Goal: Obtain resource: Download file/media

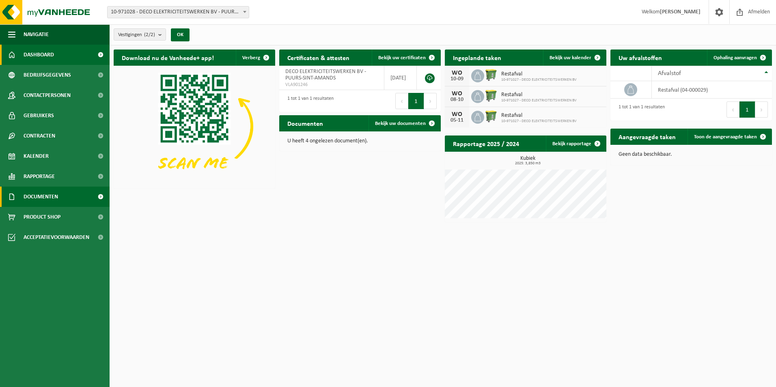
click at [102, 195] on span at bounding box center [100, 197] width 18 height 20
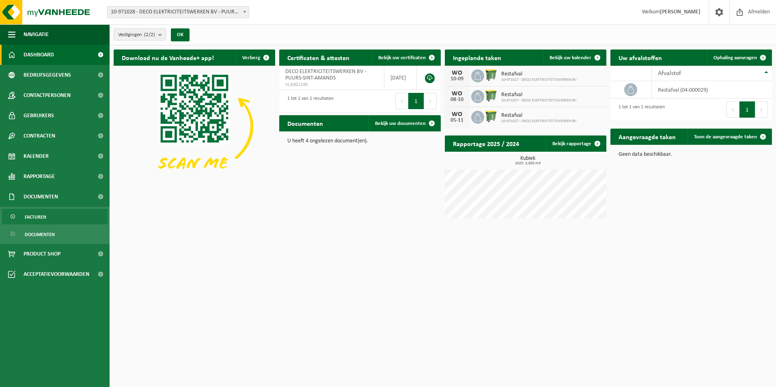
click at [99, 213] on link "Facturen" at bounding box center [54, 216] width 105 height 15
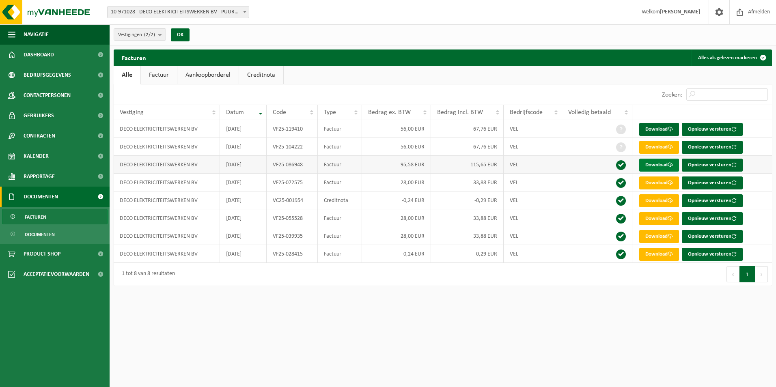
click at [665, 161] on link "Download" at bounding box center [659, 165] width 40 height 13
click at [701, 145] on button "Opnieuw versturen" at bounding box center [712, 147] width 61 height 13
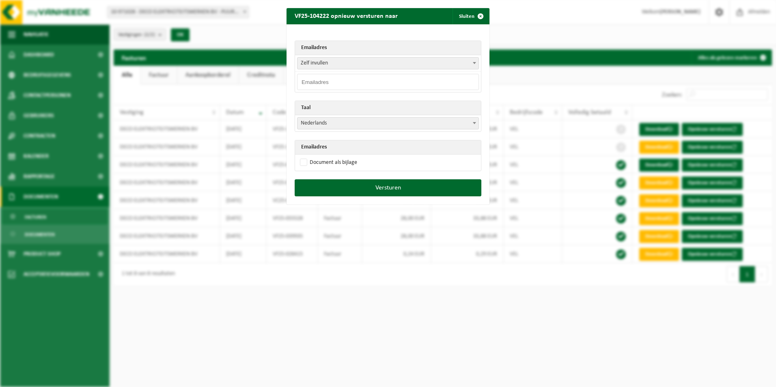
click at [335, 83] on input "email" at bounding box center [388, 82] width 182 height 16
click at [321, 77] on input "my" at bounding box center [388, 82] width 182 height 16
click at [368, 77] on input "my" at bounding box center [388, 82] width 182 height 16
click at [330, 80] on input "my" at bounding box center [388, 82] width 182 height 16
type input "m"
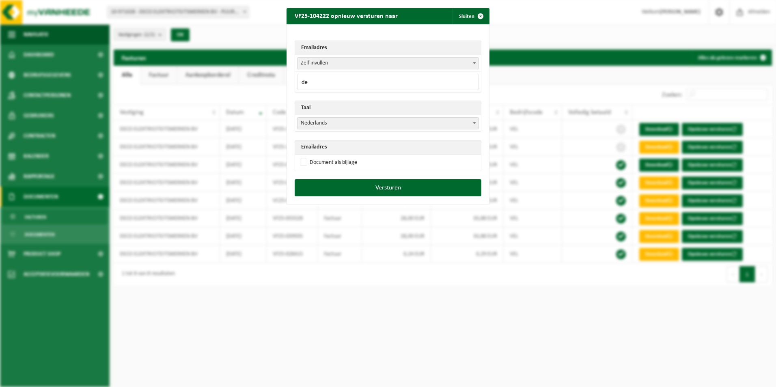
type input "d"
type input "m"
click at [477, 13] on span "button" at bounding box center [480, 16] width 16 height 16
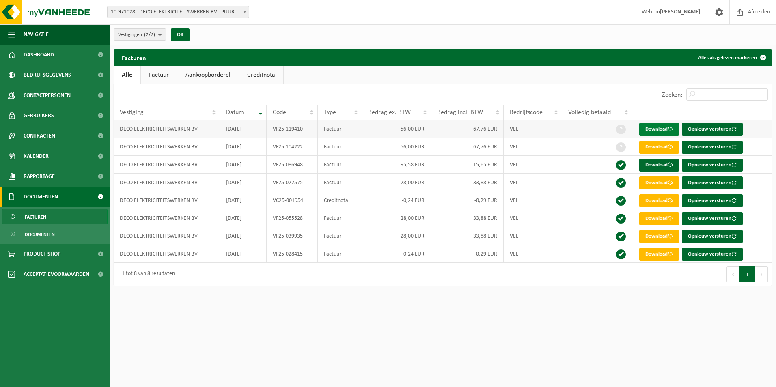
click at [662, 133] on link "Download" at bounding box center [659, 129] width 40 height 13
click at [665, 163] on link "Download" at bounding box center [659, 165] width 40 height 13
